Goal: Information Seeking & Learning: Find specific fact

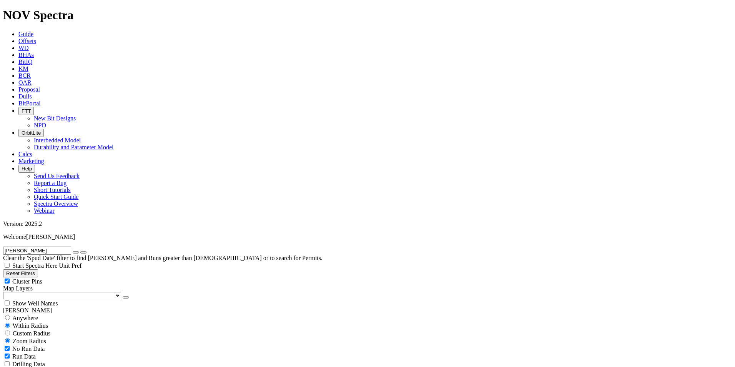
click at [18, 93] on icon at bounding box center [18, 96] width 0 height 7
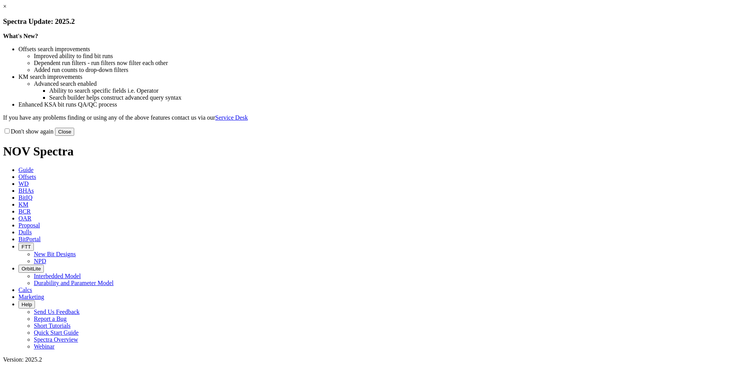
click at [74, 136] on button "Close" at bounding box center [64, 132] width 19 height 8
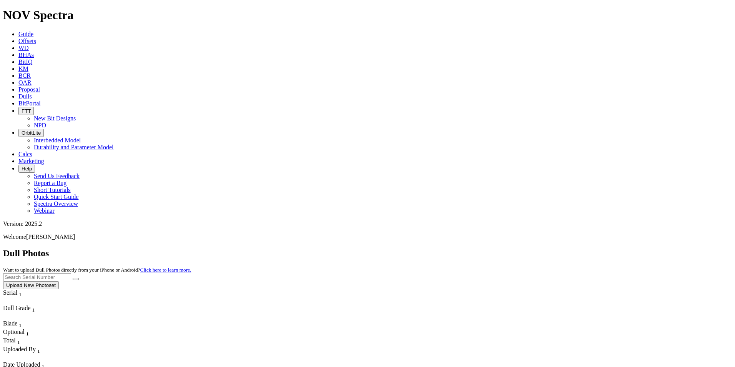
paste input "A319382"
type input "A319382"
click at [76, 279] on icon "submit" at bounding box center [76, 279] width 0 height 0
click at [36, 38] on link "Offsets" at bounding box center [27, 41] width 18 height 7
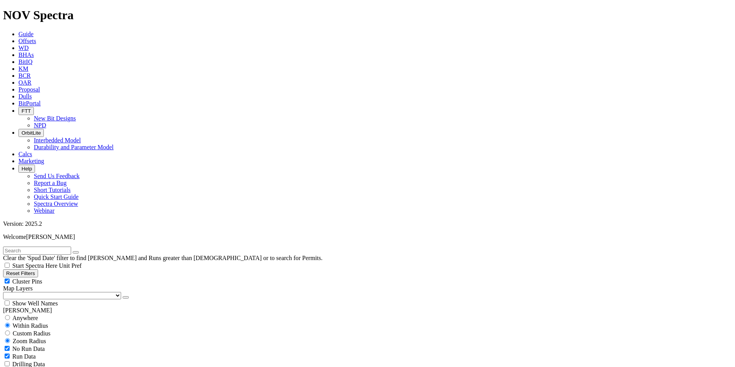
click at [34, 246] on input "text" at bounding box center [37, 250] width 68 height 8
type input "k"
